Goal: Task Accomplishment & Management: Use online tool/utility

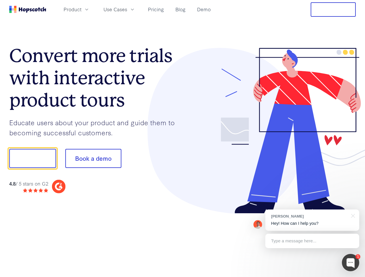
click at [182, 139] on div at bounding box center [268, 131] width 173 height 166
click at [81, 9] on span "Product" at bounding box center [72, 9] width 18 height 7
click at [127, 9] on span "Use Cases" at bounding box center [115, 9] width 24 height 7
click at [333, 10] on button "Free Trial" at bounding box center [332, 9] width 45 height 14
click at [32, 158] on button "Show me!" at bounding box center [32, 158] width 47 height 19
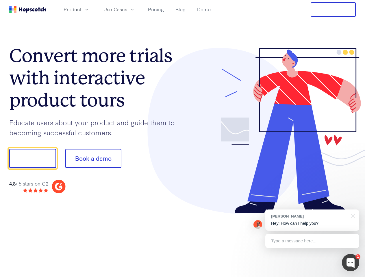
click at [93, 158] on button "Book a demo" at bounding box center [93, 158] width 56 height 19
click at [350, 263] on div at bounding box center [349, 262] width 17 height 17
click at [312, 220] on div "[PERSON_NAME] Hey! How can I help you?" at bounding box center [312, 220] width 94 height 21
click at [352, 215] on div at bounding box center [305, 157] width 108 height 193
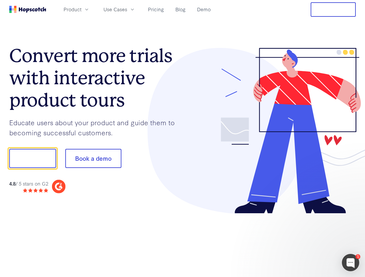
click at [312, 241] on div at bounding box center [305, 157] width 108 height 193
